Goal: Navigation & Orientation: Find specific page/section

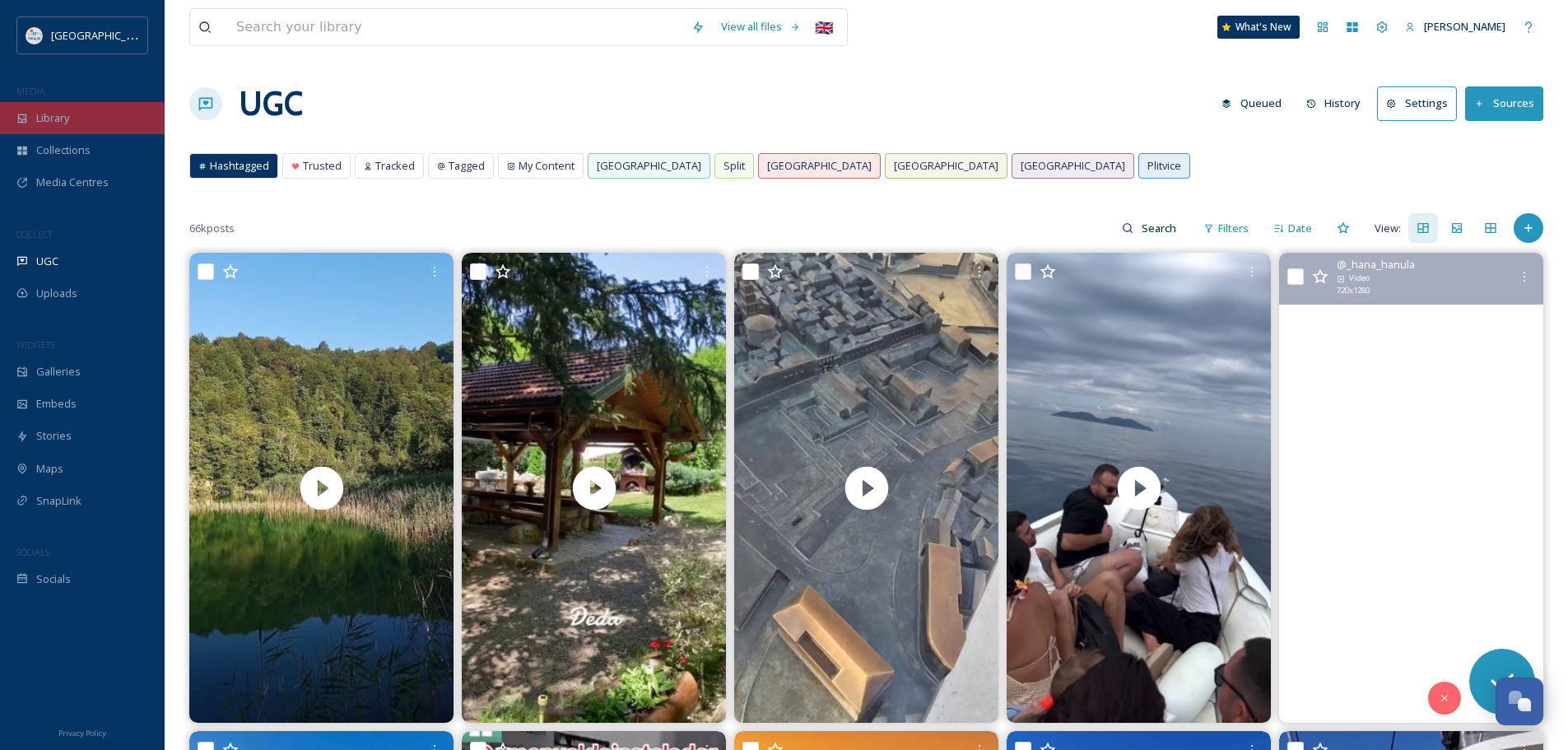
drag, startPoint x: 0, startPoint y: 0, endPoint x: 81, endPoint y: 123, distance: 147.3
click at [81, 123] on div "Library" at bounding box center [83, 118] width 165 height 32
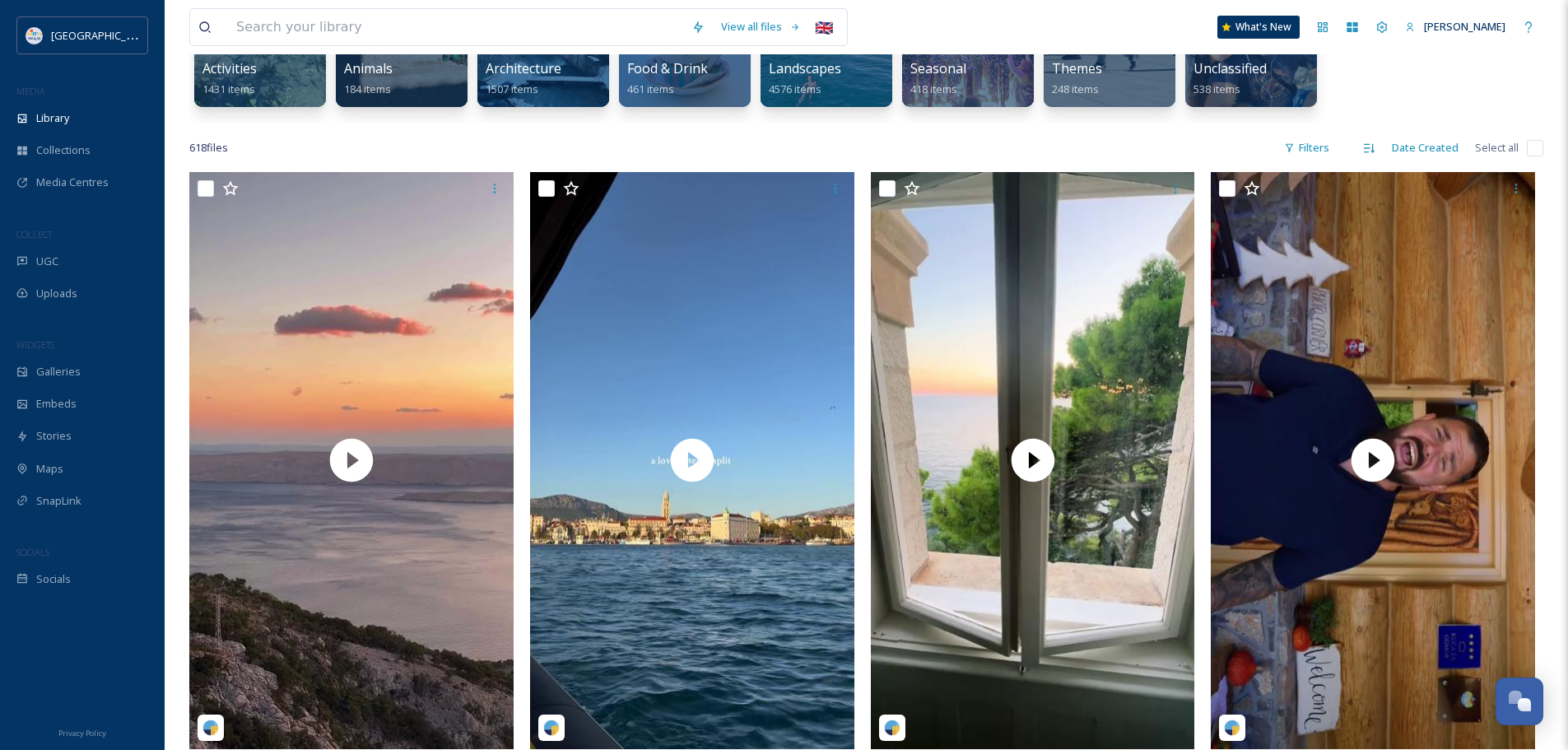
scroll to position [329, 0]
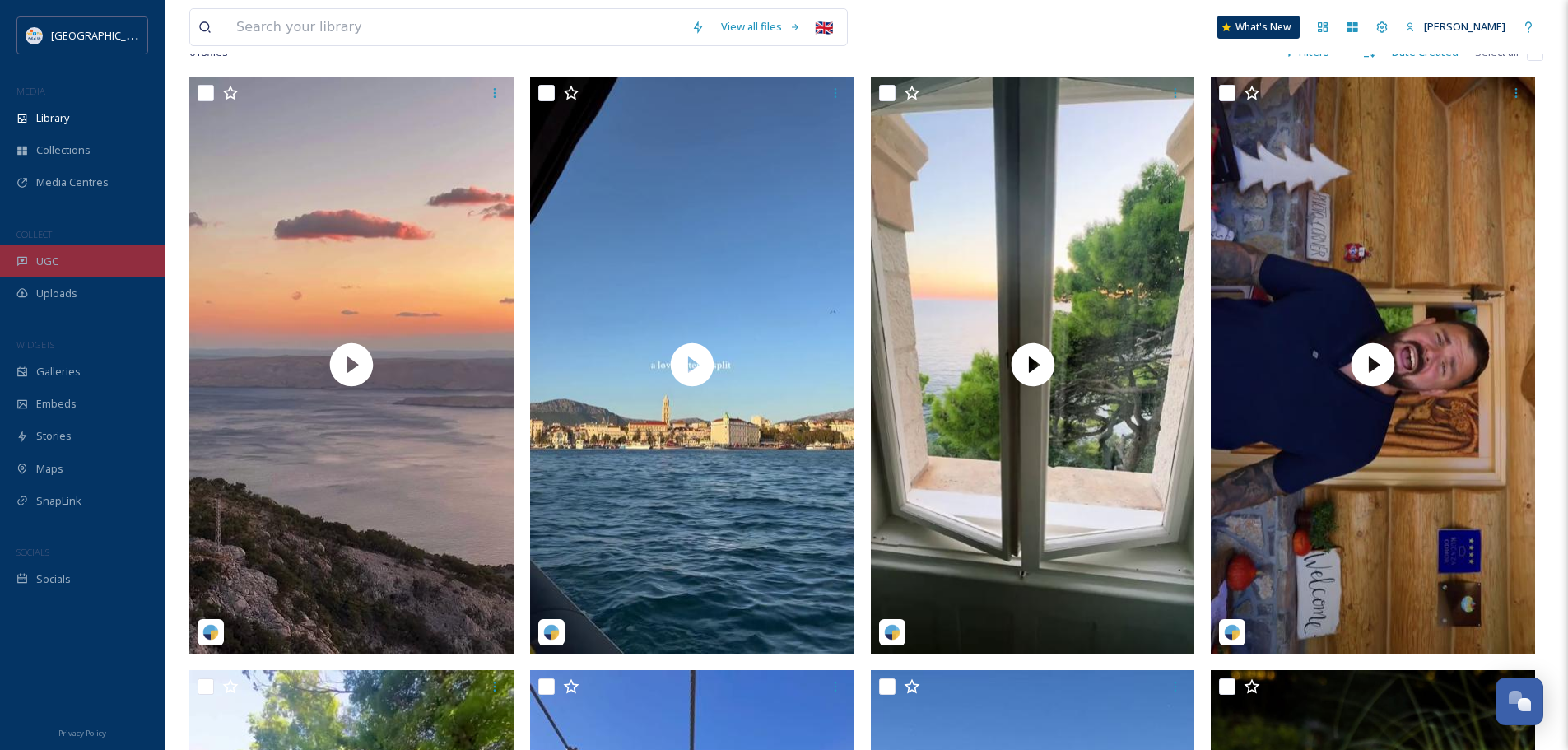
click at [61, 264] on div "UGC" at bounding box center [83, 262] width 165 height 32
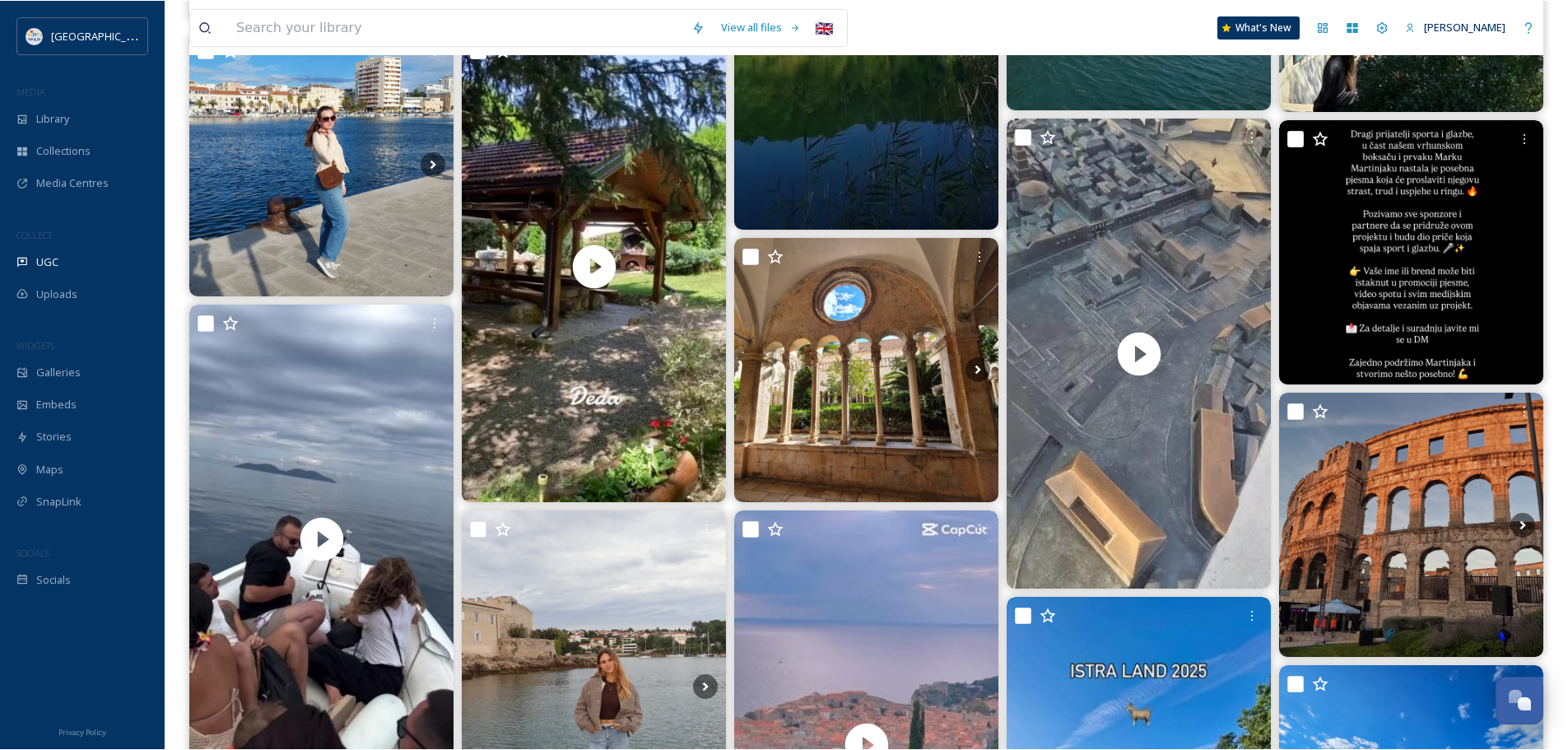
scroll to position [4702, 0]
